Goal: Communication & Community: Connect with others

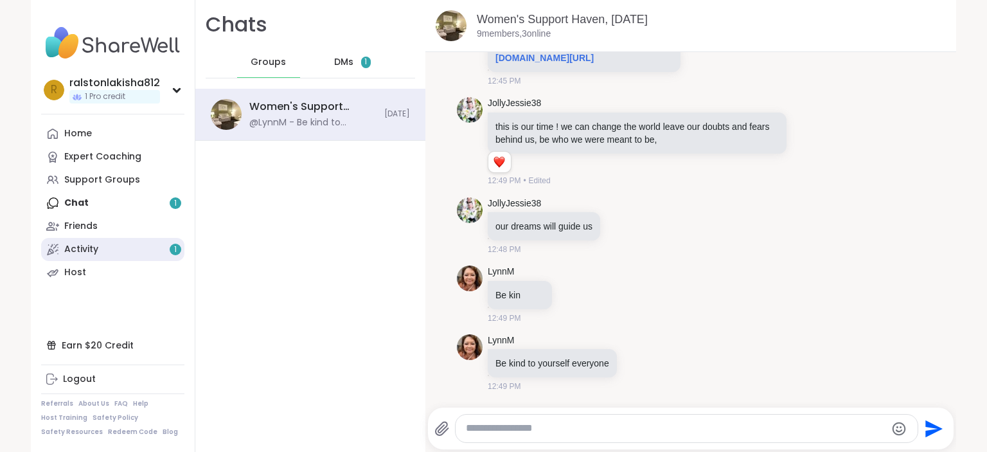
click at [74, 247] on div "Activity 1" at bounding box center [81, 249] width 34 height 13
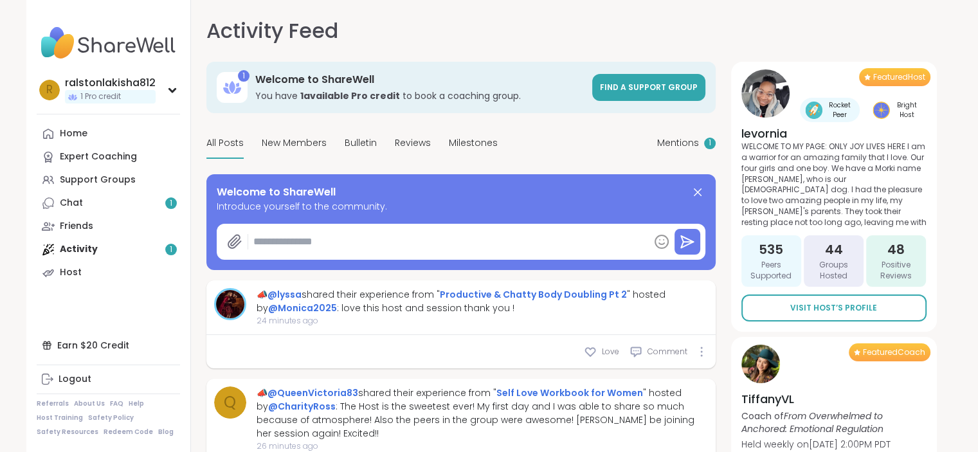
type textarea "*"
click at [78, 201] on div "Chat 1" at bounding box center [71, 203] width 23 height 13
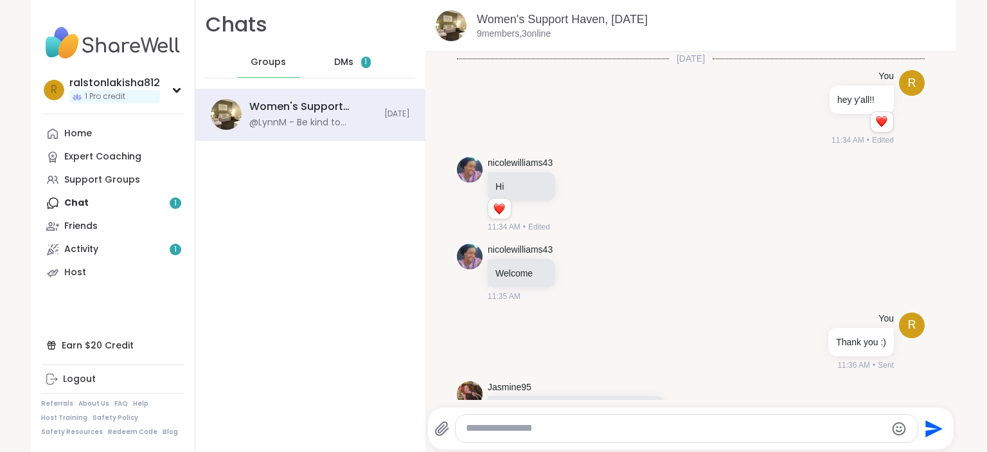
scroll to position [8755, 0]
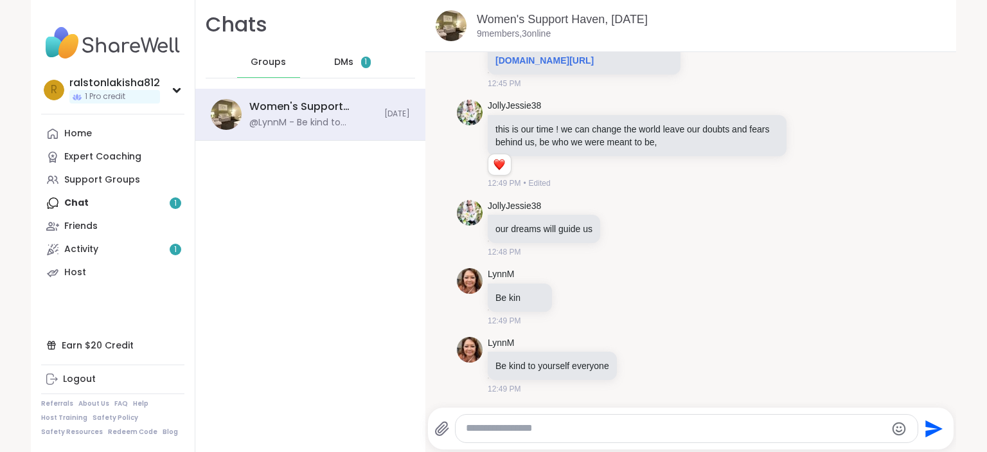
click at [334, 56] on span "DMs" at bounding box center [343, 62] width 19 height 13
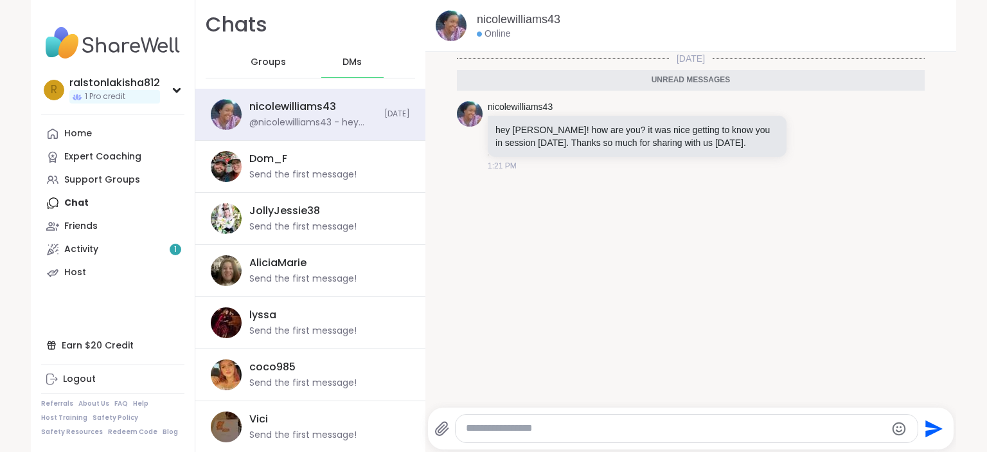
click at [524, 424] on textarea "Type your message" at bounding box center [676, 428] width 420 height 13
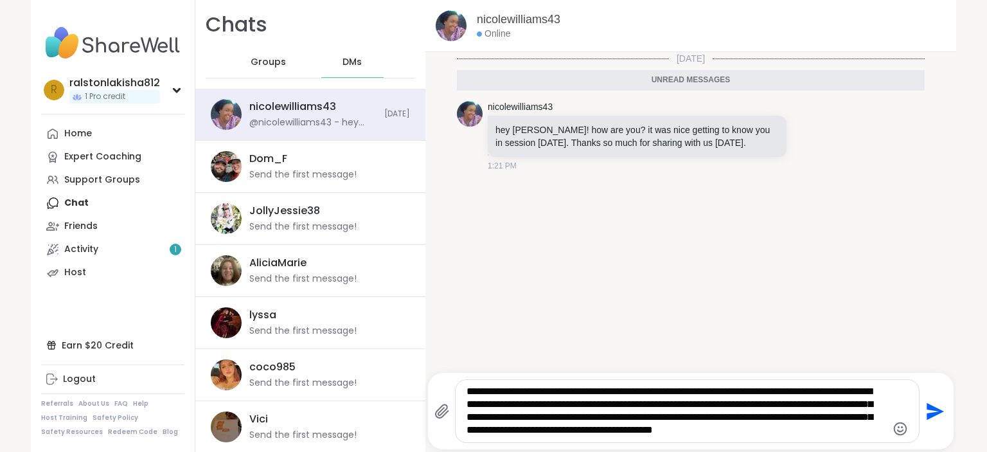
type textarea "**********"
click at [927, 408] on icon "Send" at bounding box center [935, 410] width 17 height 17
